Goal: Task Accomplishment & Management: Complete application form

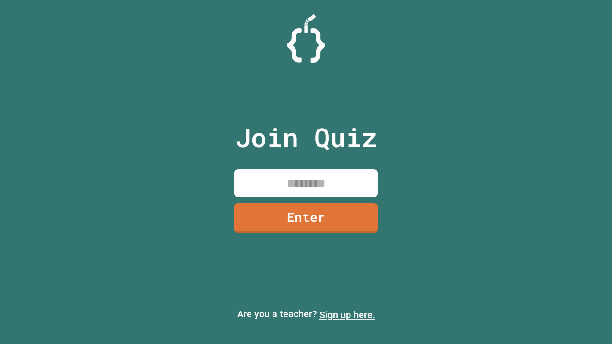
click at [347, 315] on link "Sign up here." at bounding box center [347, 314] width 56 height 11
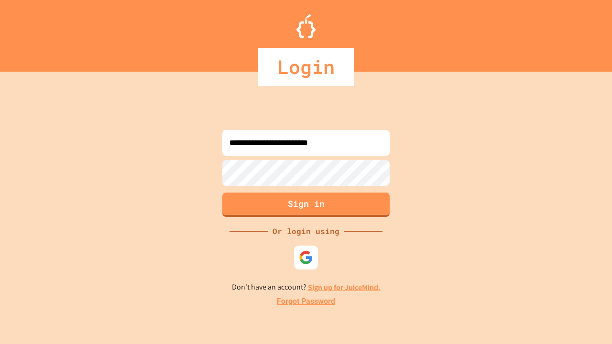
type input "**********"
